Goal: Check status: Check status

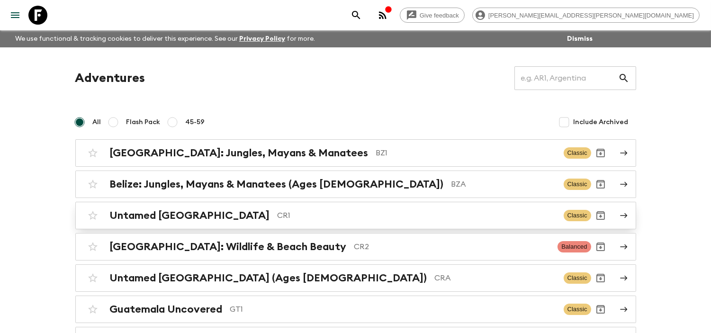
scroll to position [53, 0]
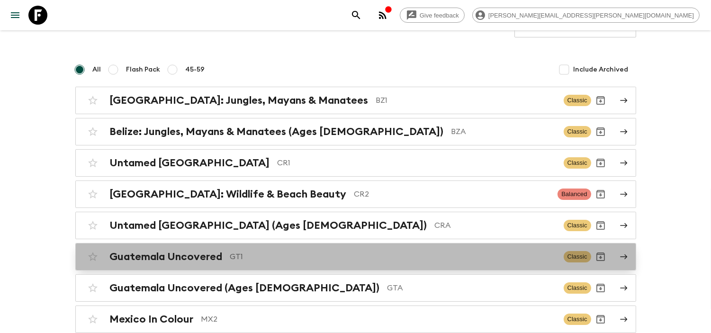
click at [221, 253] on h2 "Guatemala Uncovered" at bounding box center [166, 257] width 113 height 12
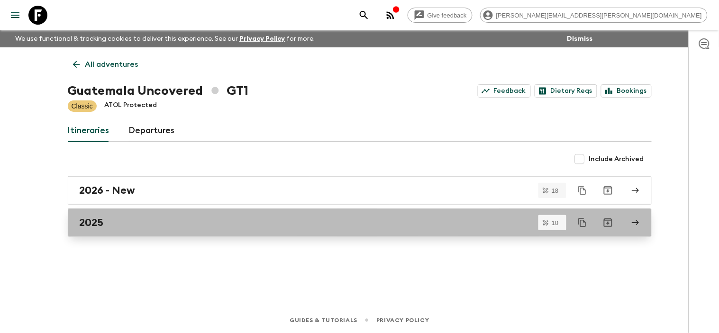
click at [200, 223] on div "2025" at bounding box center [351, 223] width 542 height 12
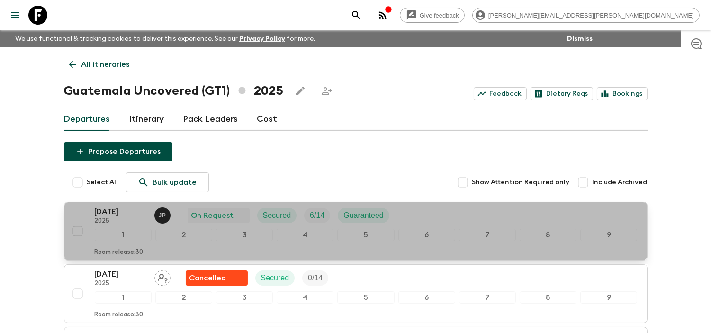
click at [115, 210] on p "[DATE]" at bounding box center [121, 211] width 52 height 11
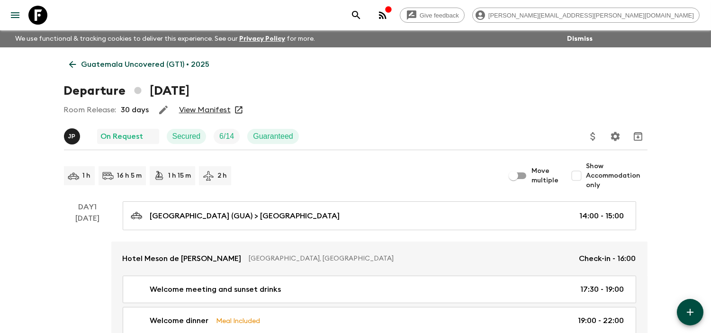
click at [208, 109] on link "View Manifest" at bounding box center [205, 109] width 52 height 9
